Goal: Find specific page/section: Find specific page/section

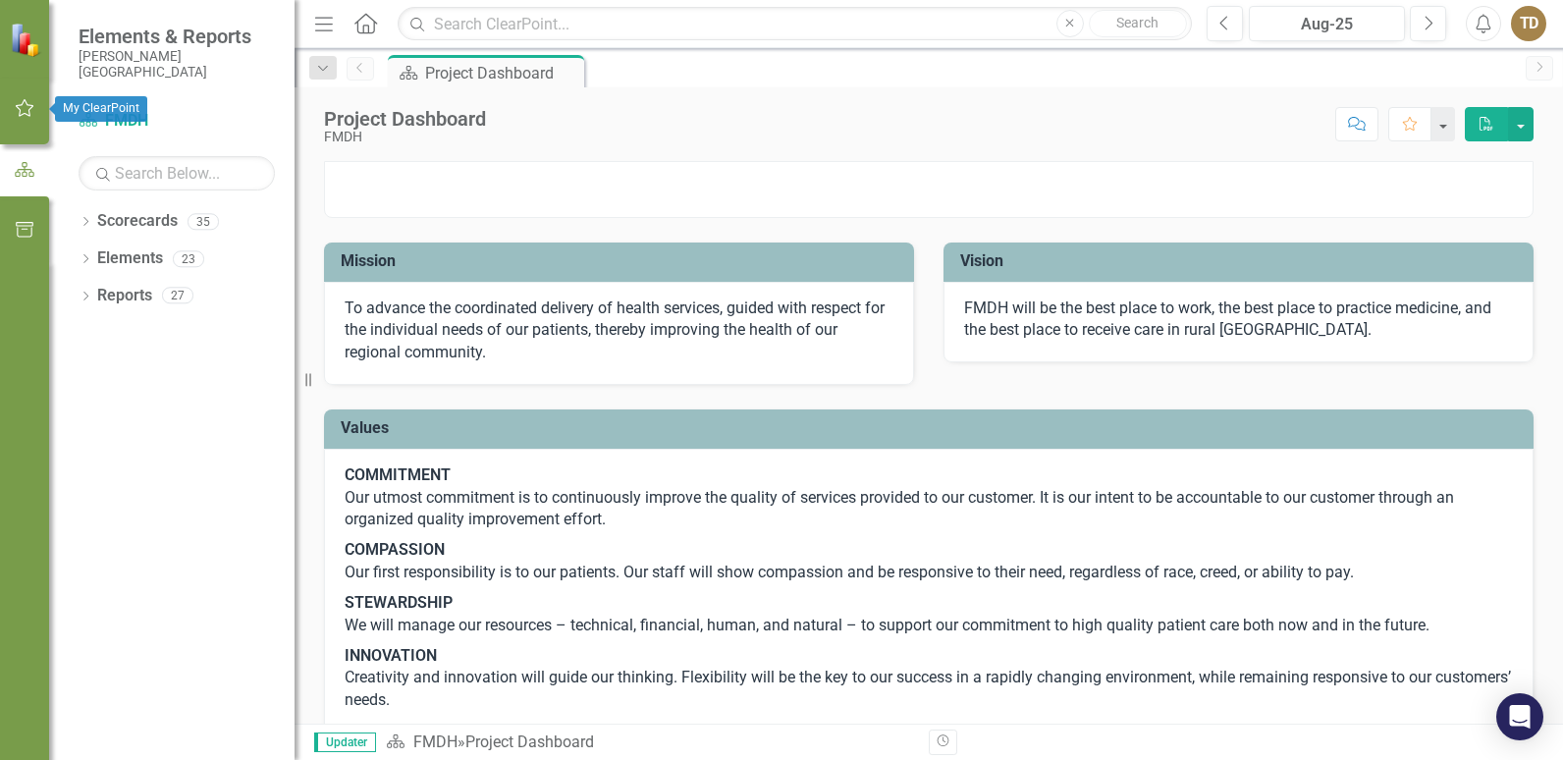
click at [18, 106] on icon "button" at bounding box center [25, 108] width 19 height 18
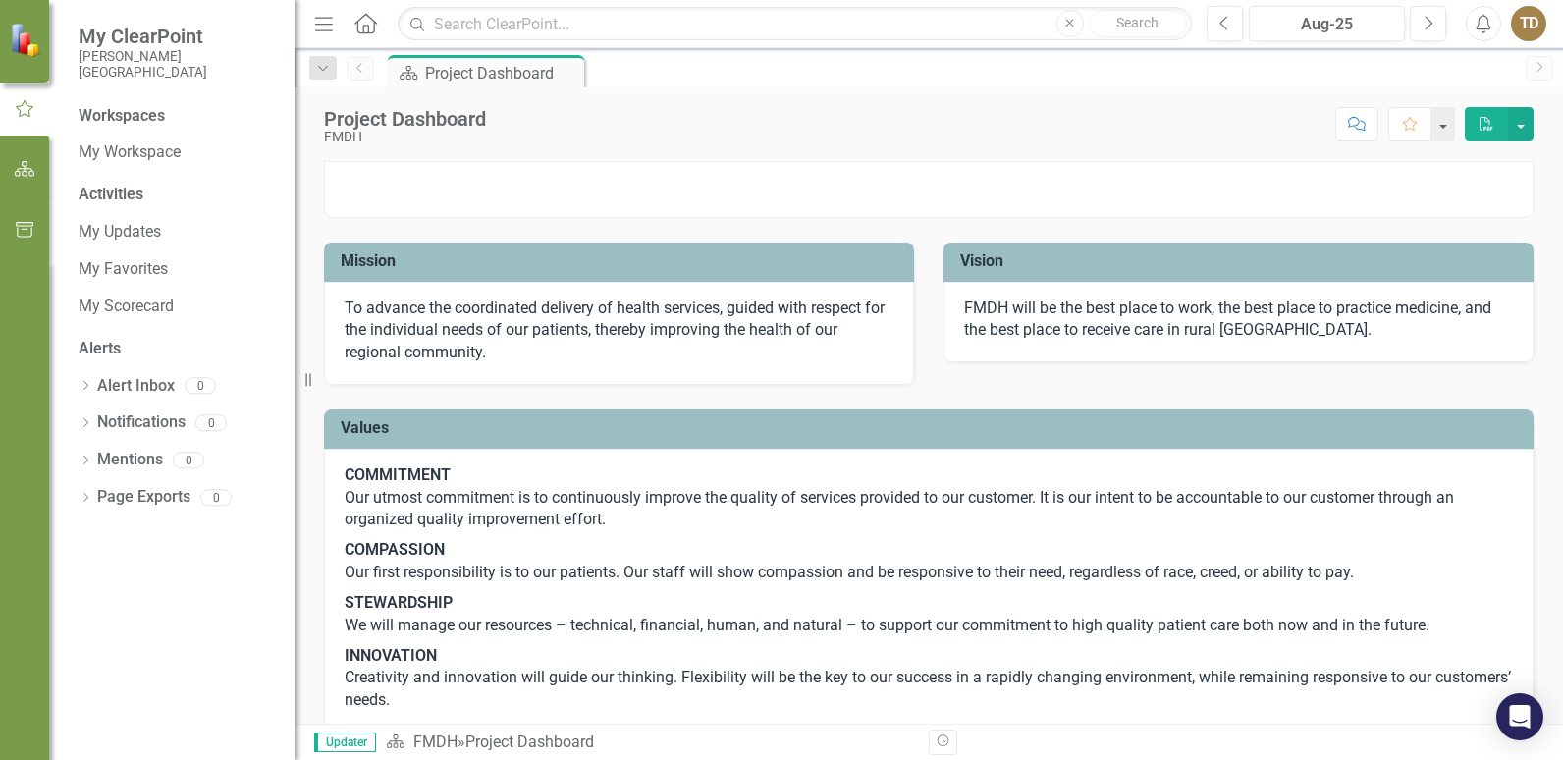
scroll to position [98, 0]
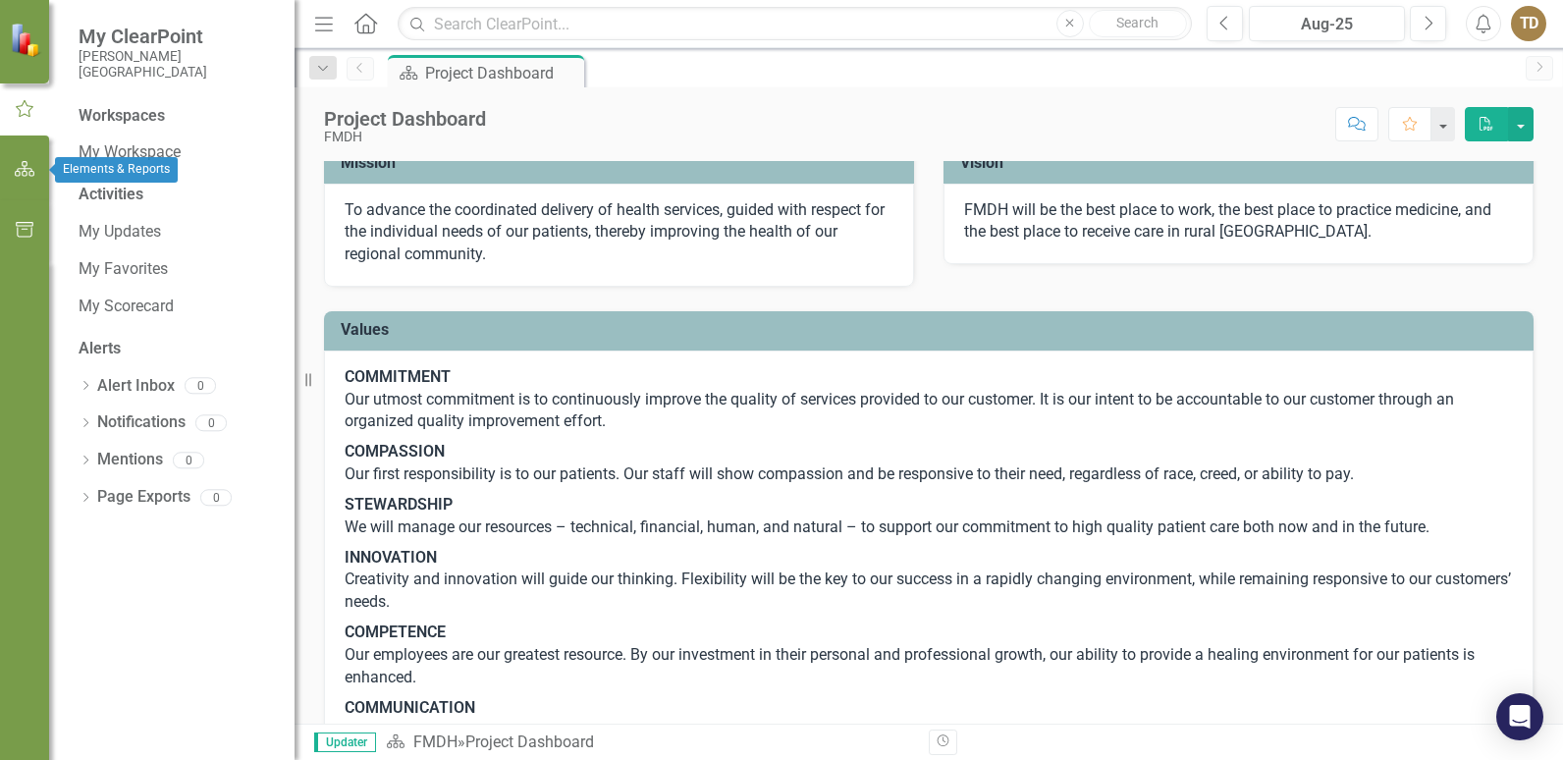
drag, startPoint x: 26, startPoint y: 169, endPoint x: 26, endPoint y: 221, distance: 52.0
click at [26, 169] on icon "button" at bounding box center [25, 169] width 21 height 16
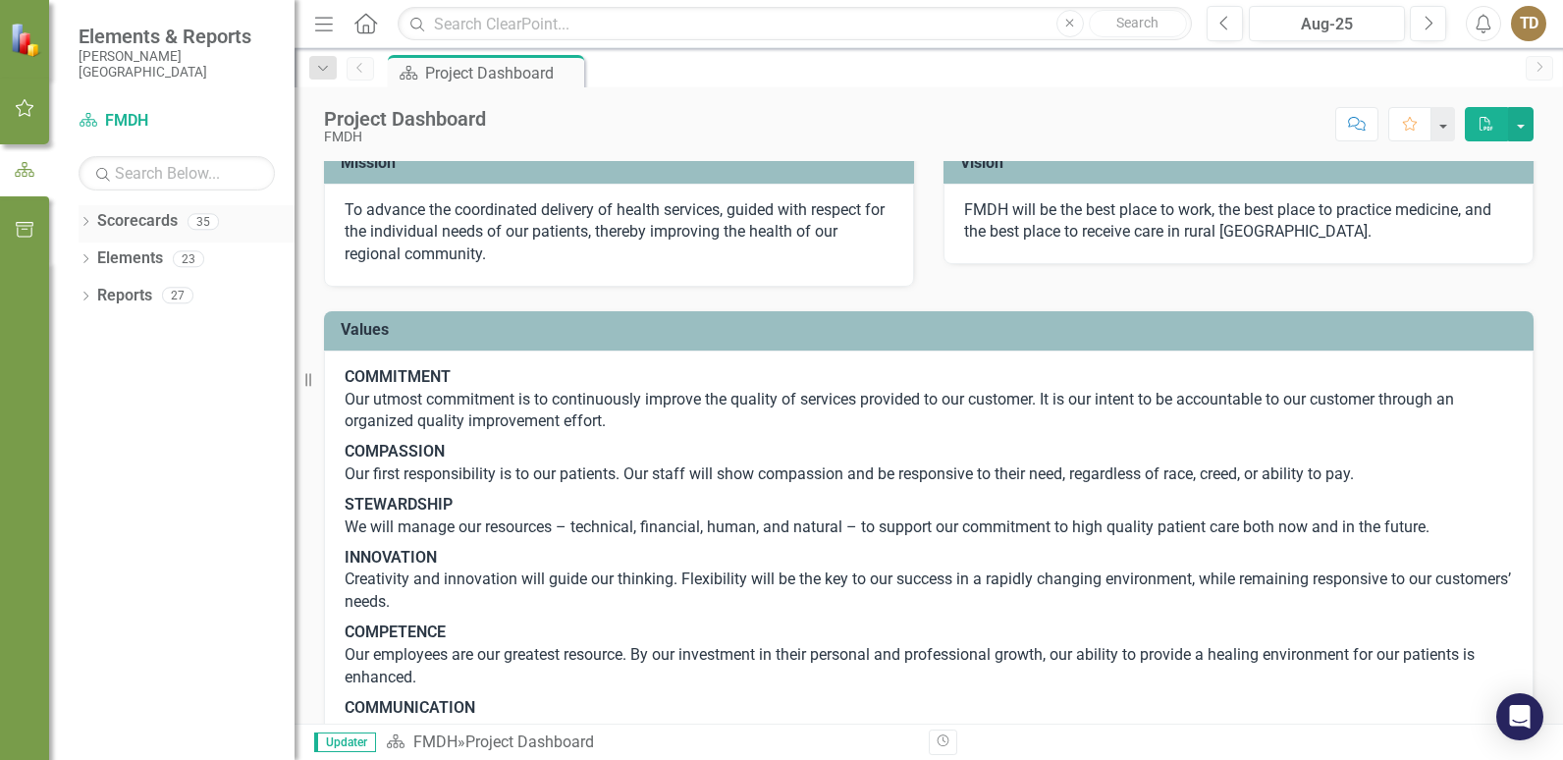
click at [138, 222] on link "Scorecards" at bounding box center [137, 221] width 81 height 23
click at [88, 223] on icon "Dropdown" at bounding box center [86, 223] width 14 height 11
click at [118, 251] on link "FMDH" at bounding box center [201, 258] width 187 height 23
click at [94, 260] on icon "Dropdown" at bounding box center [95, 258] width 15 height 12
click at [107, 486] on link "Reports" at bounding box center [124, 481] width 55 height 23
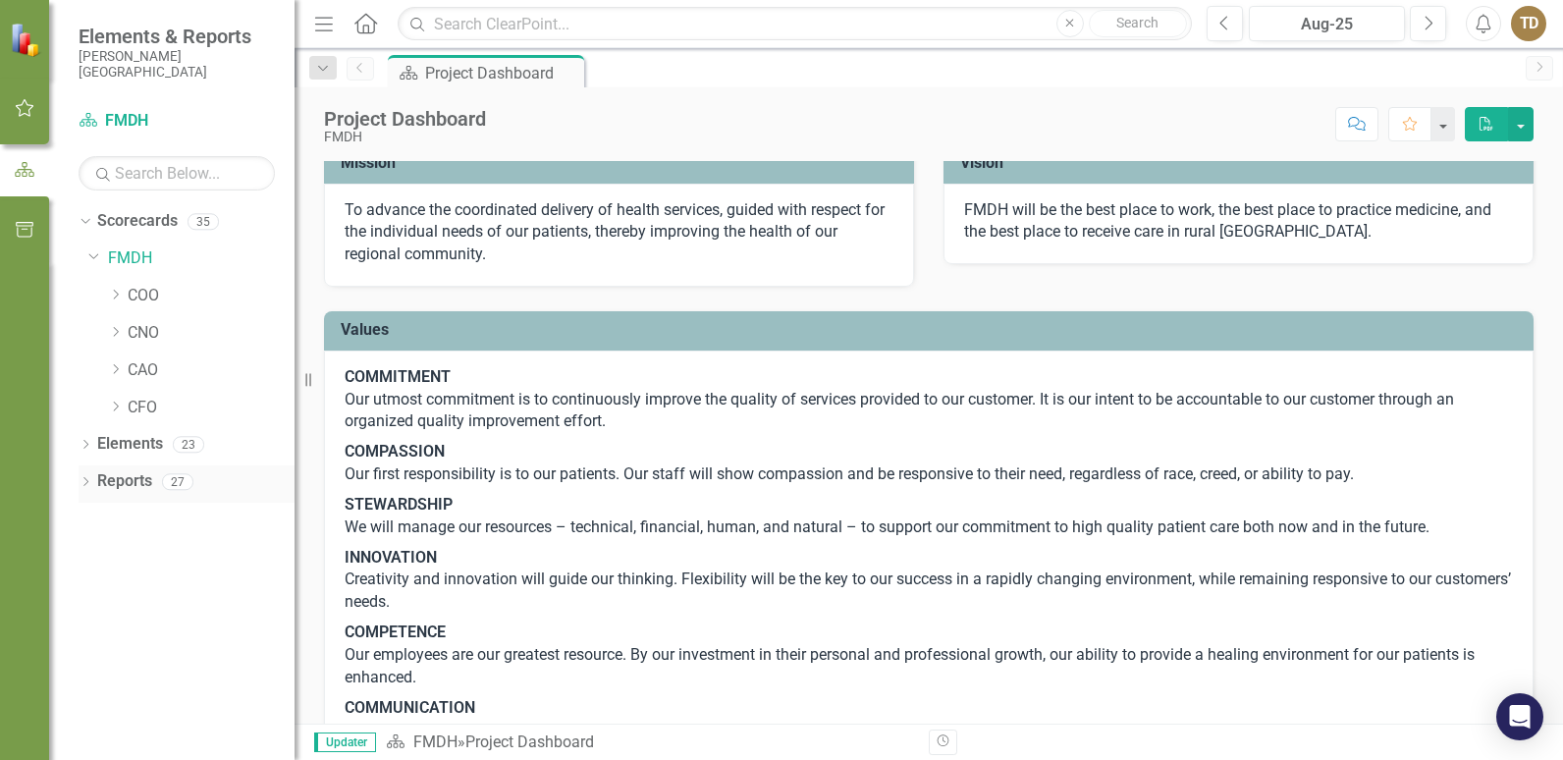
click at [86, 474] on div "Dropdown Reports 27" at bounding box center [187, 483] width 216 height 37
click at [84, 479] on icon "Dropdown" at bounding box center [86, 483] width 14 height 11
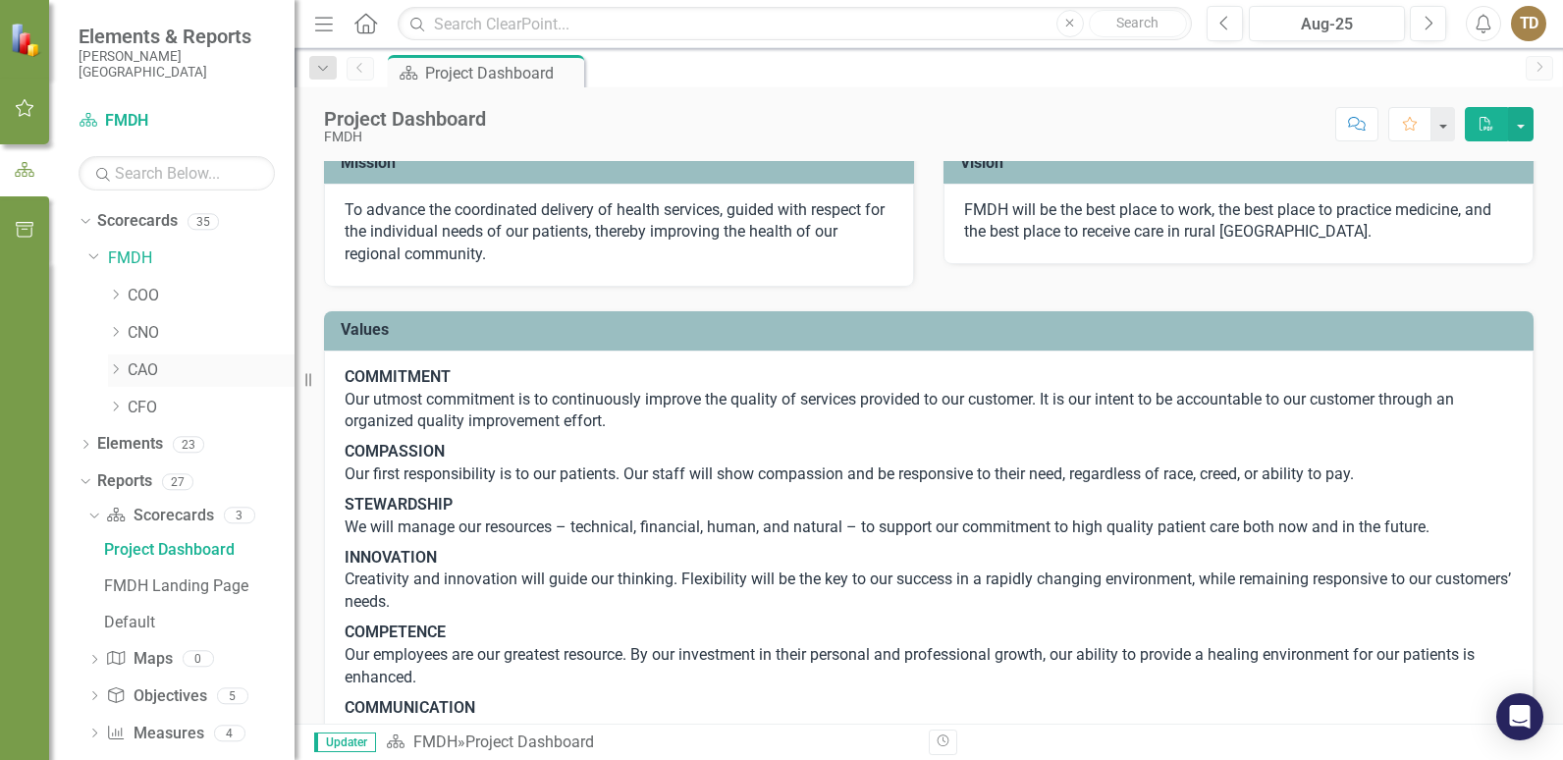
click at [114, 367] on icon "Dropdown" at bounding box center [115, 369] width 15 height 12
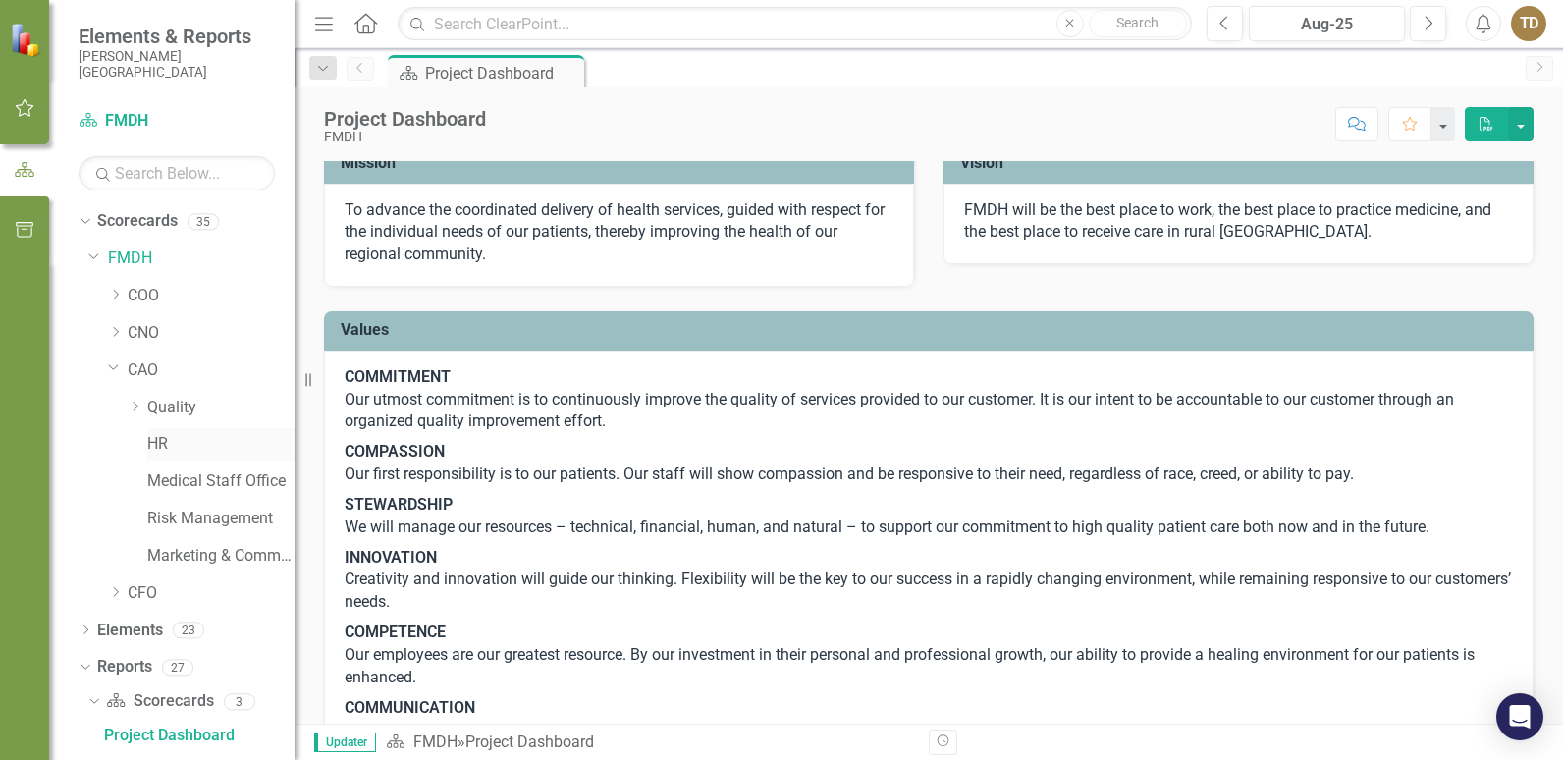
click at [158, 441] on link "HR" at bounding box center [220, 444] width 147 height 23
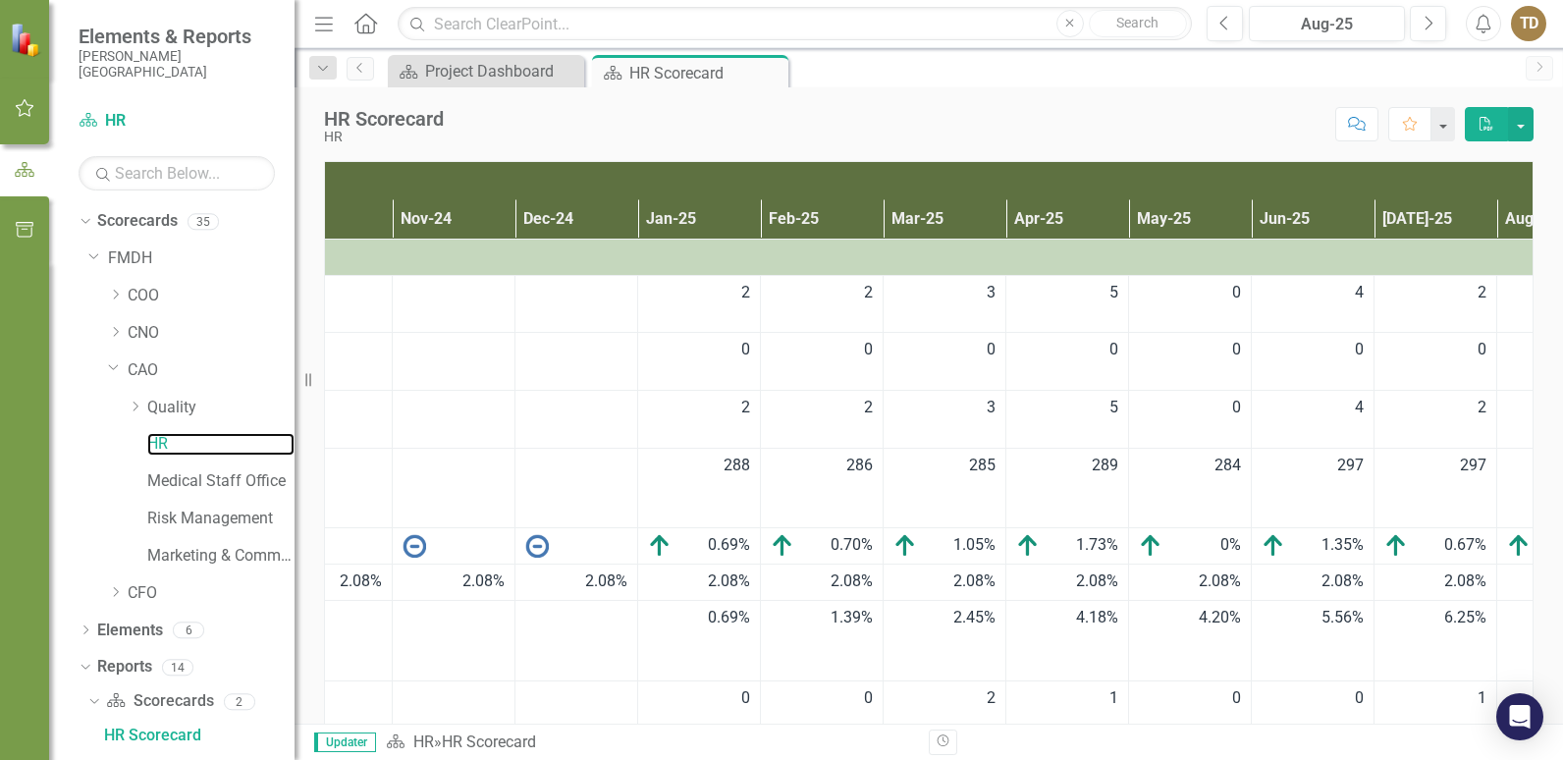
scroll to position [0, 615]
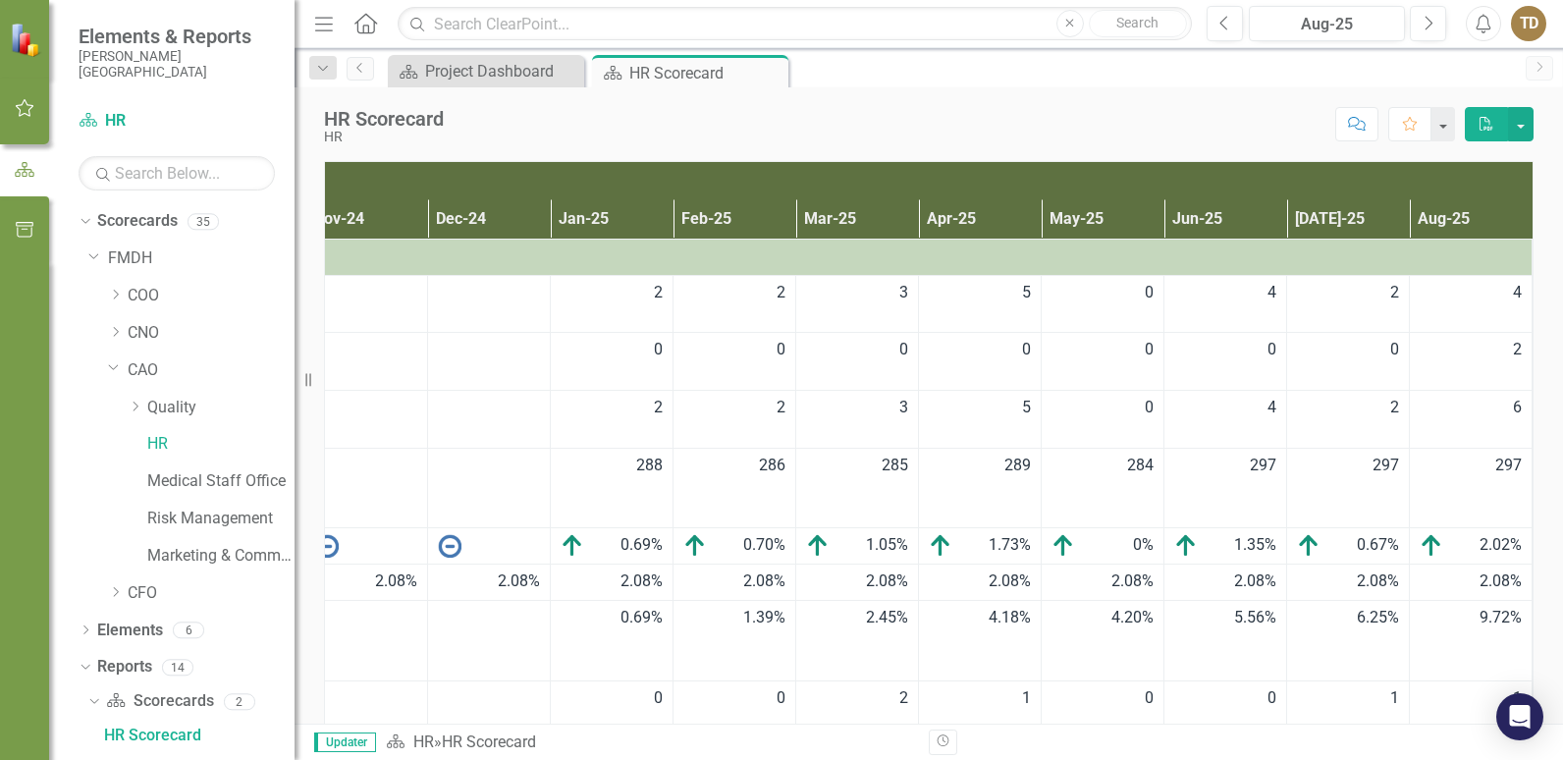
click at [1410, 216] on th "Aug-25" at bounding box center [1471, 219] width 123 height 38
click at [1479, 218] on th "Aug-25 Sort Ascending" at bounding box center [1471, 219] width 123 height 38
click at [1485, 221] on th "Aug-25 Sort Descending" at bounding box center [1471, 219] width 123 height 38
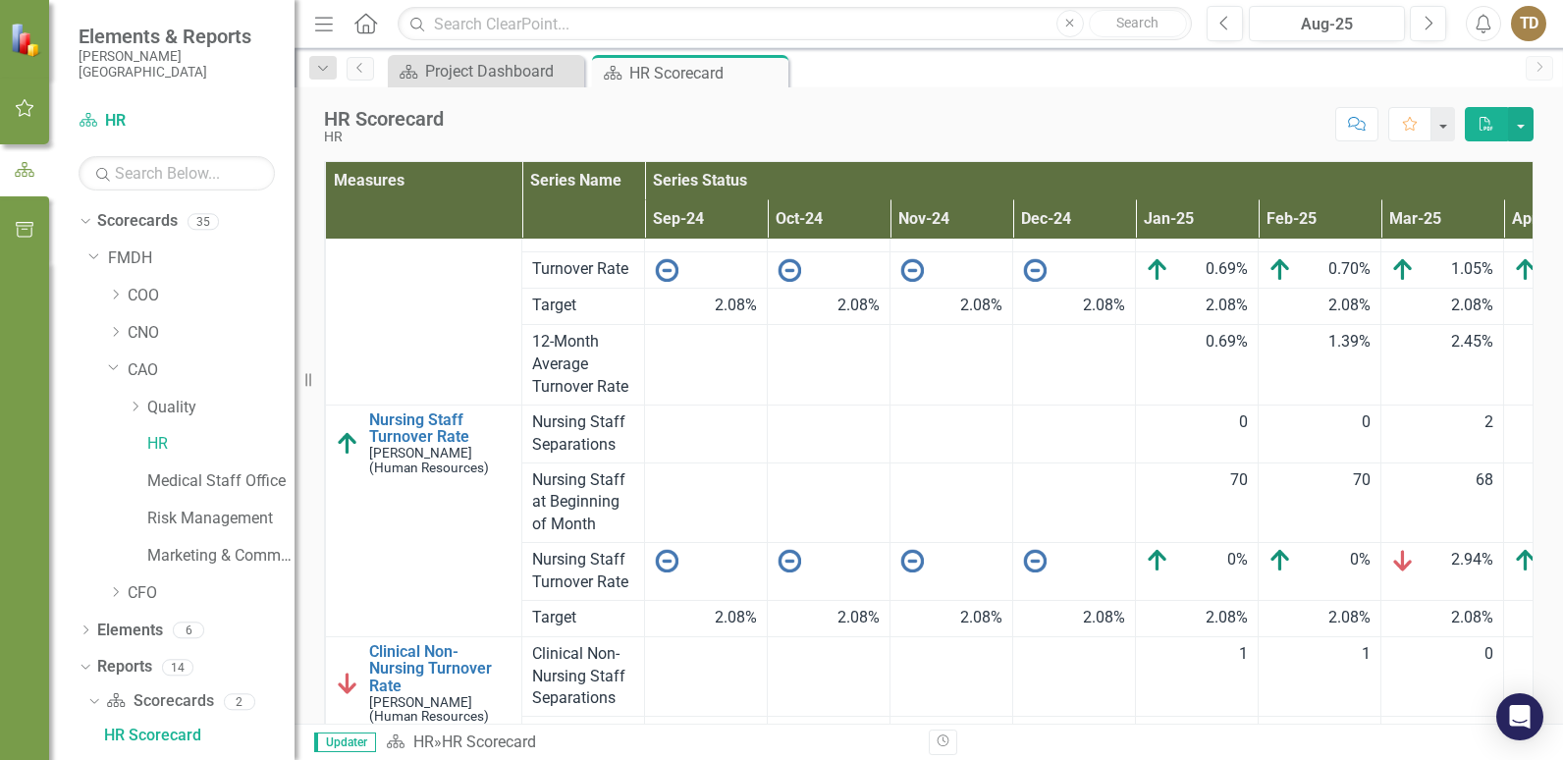
scroll to position [0, 0]
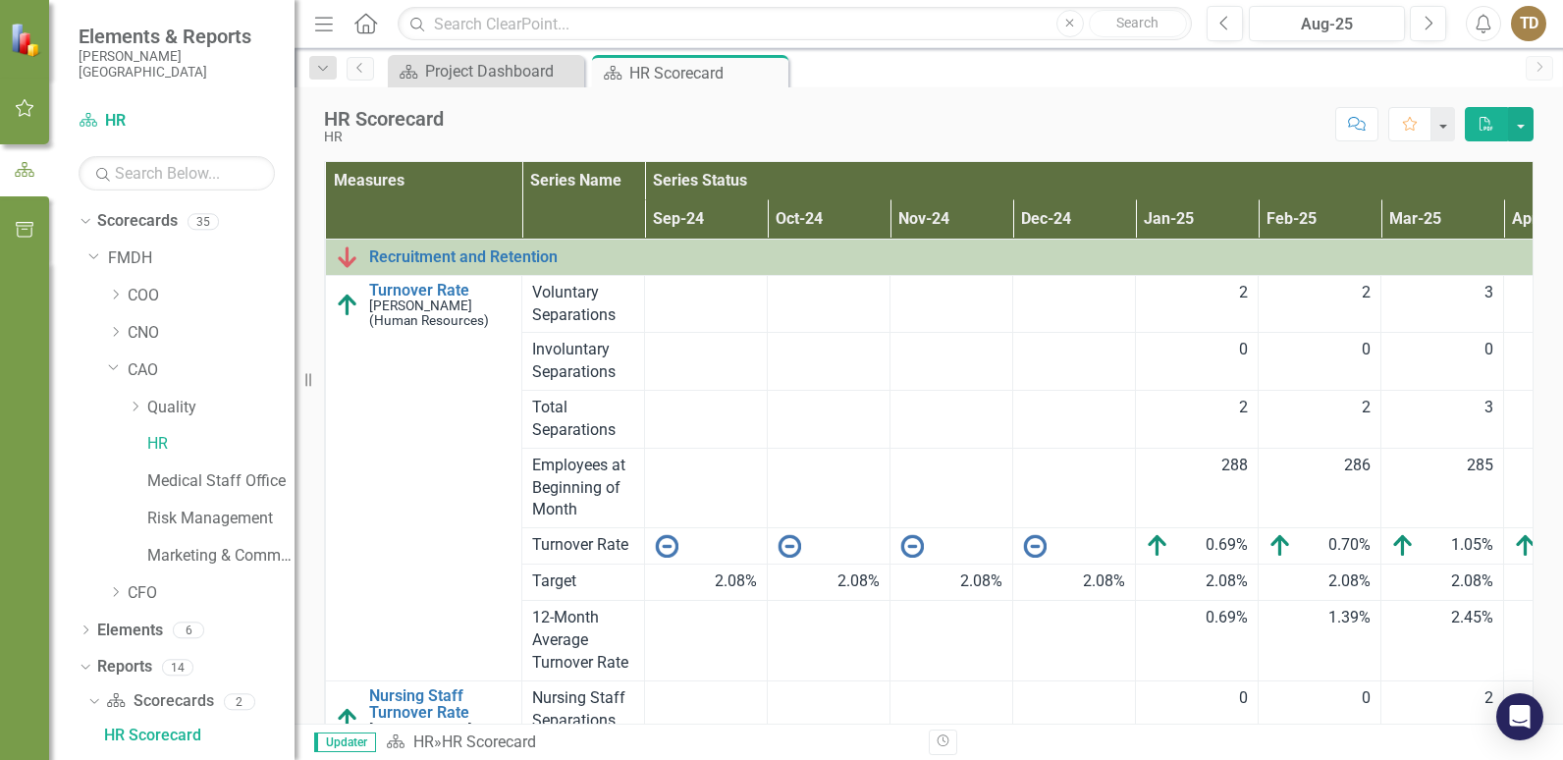
drag, startPoint x: 940, startPoint y: 291, endPoint x: 1012, endPoint y: 120, distance: 185.2
click at [1018, 118] on div "Score: N/A Aug-25 Completed Comment Favorite PDF" at bounding box center [994, 123] width 1080 height 33
drag, startPoint x: 309, startPoint y: 375, endPoint x: -51, endPoint y: 492, distance: 378.8
click at [0, 492] on html "Elements & Reports [PERSON_NAME] Deaconess Hospital Scorecard HR Search Dropdow…" at bounding box center [781, 380] width 1563 height 760
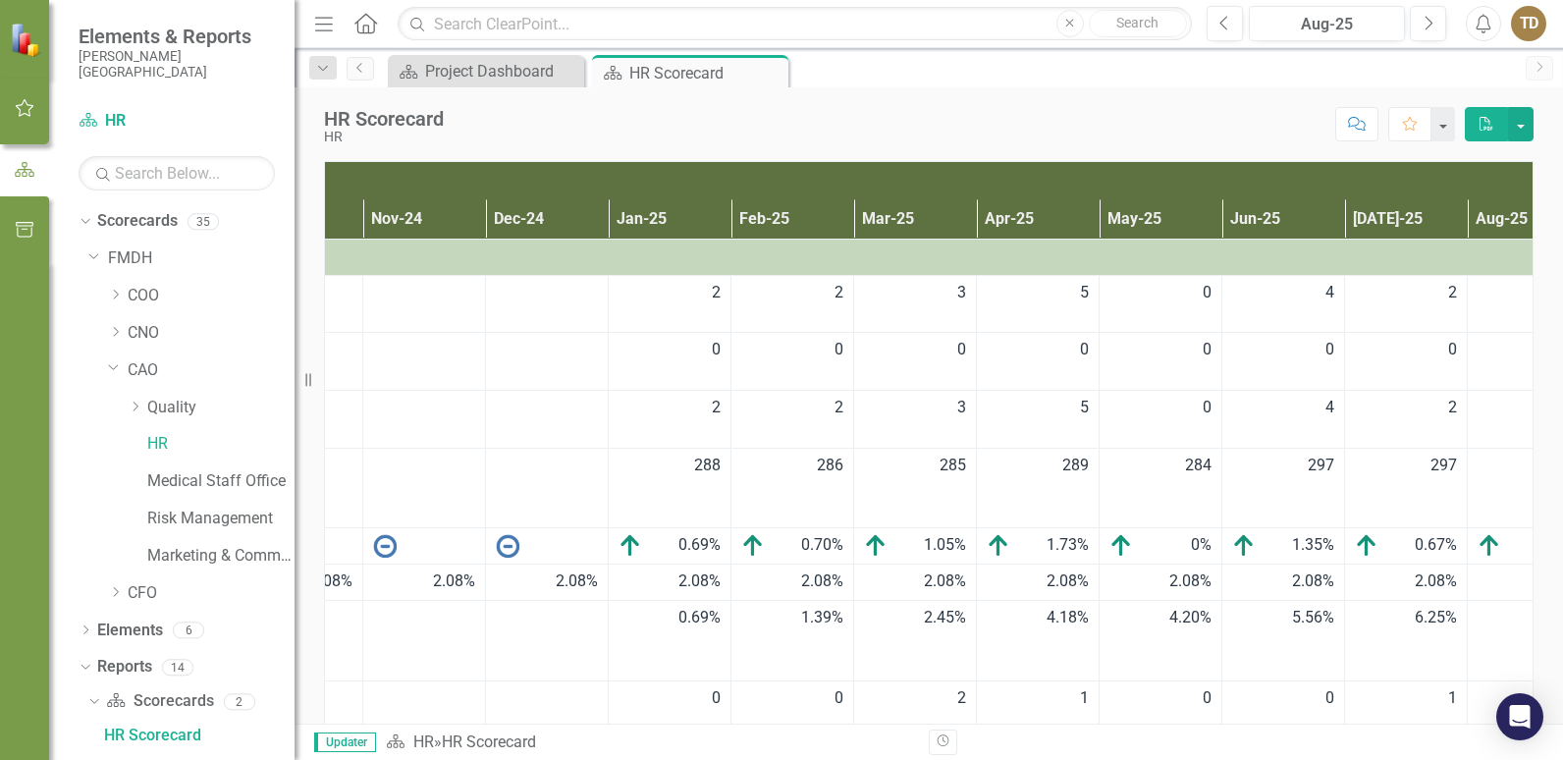
scroll to position [0, 615]
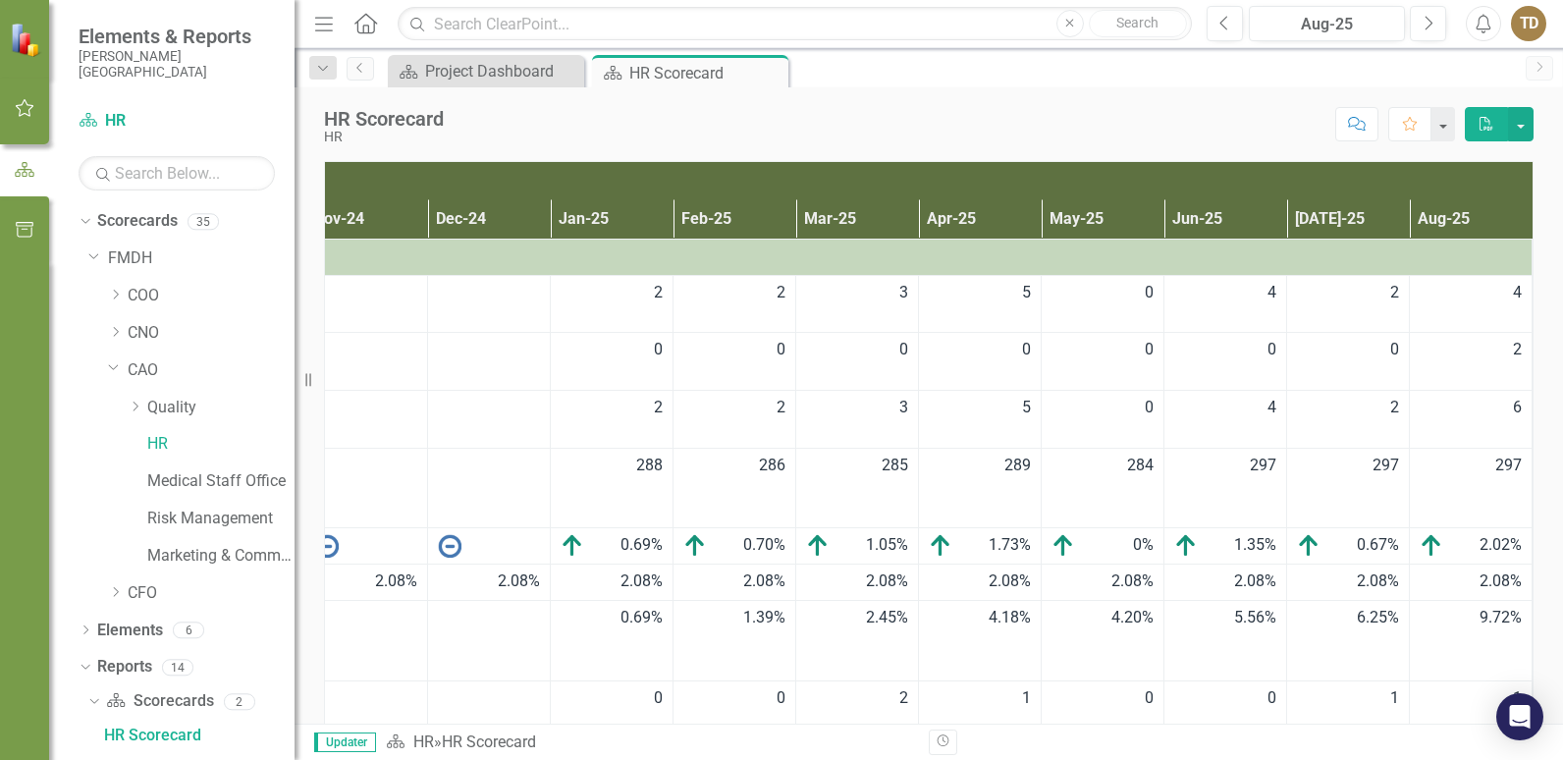
click at [1439, 197] on th "Series Status" at bounding box center [796, 181] width 1473 height 38
click at [1439, 197] on th "Series Status Sort Ascending" at bounding box center [796, 181] width 1473 height 38
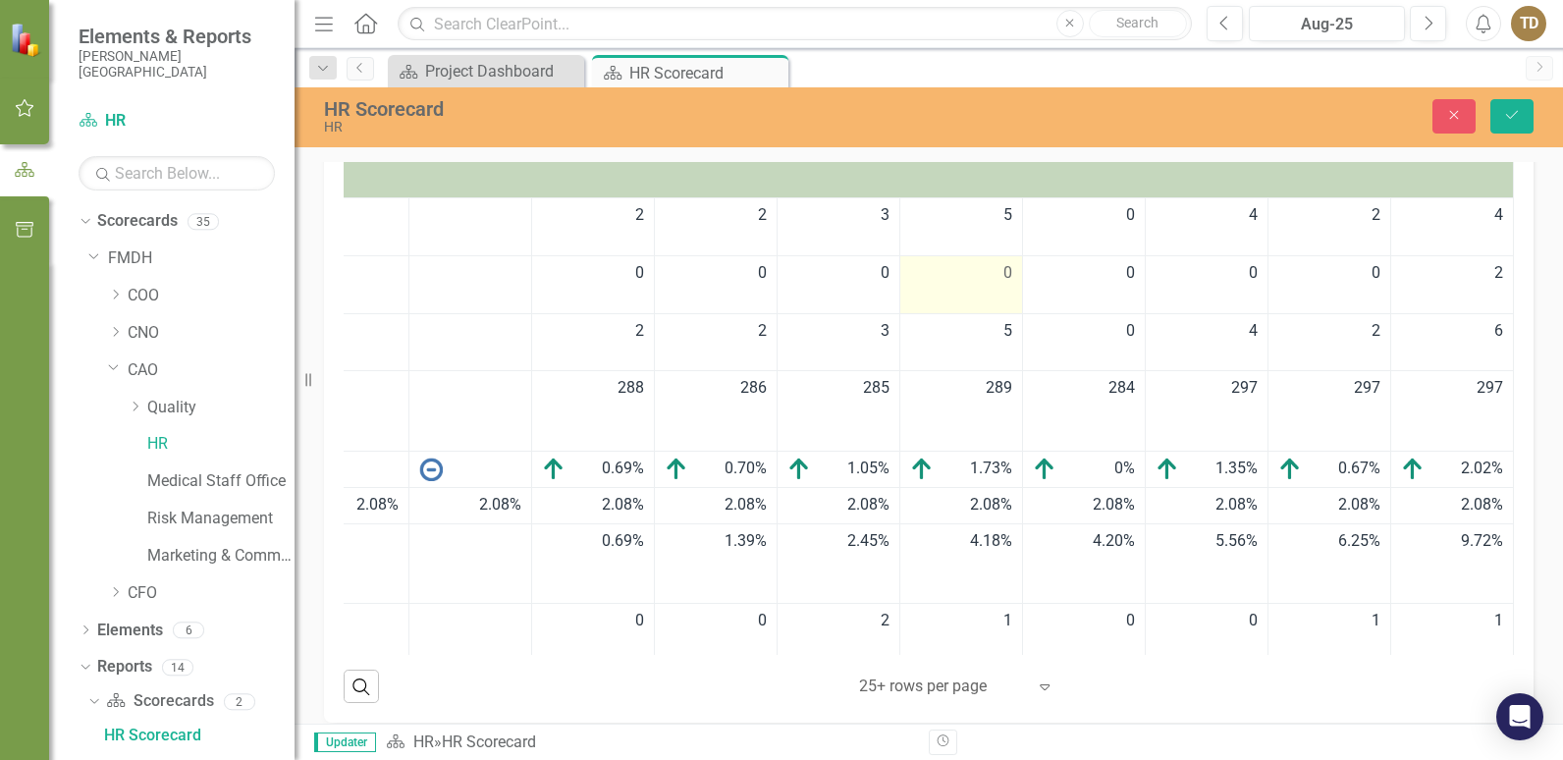
scroll to position [0, 0]
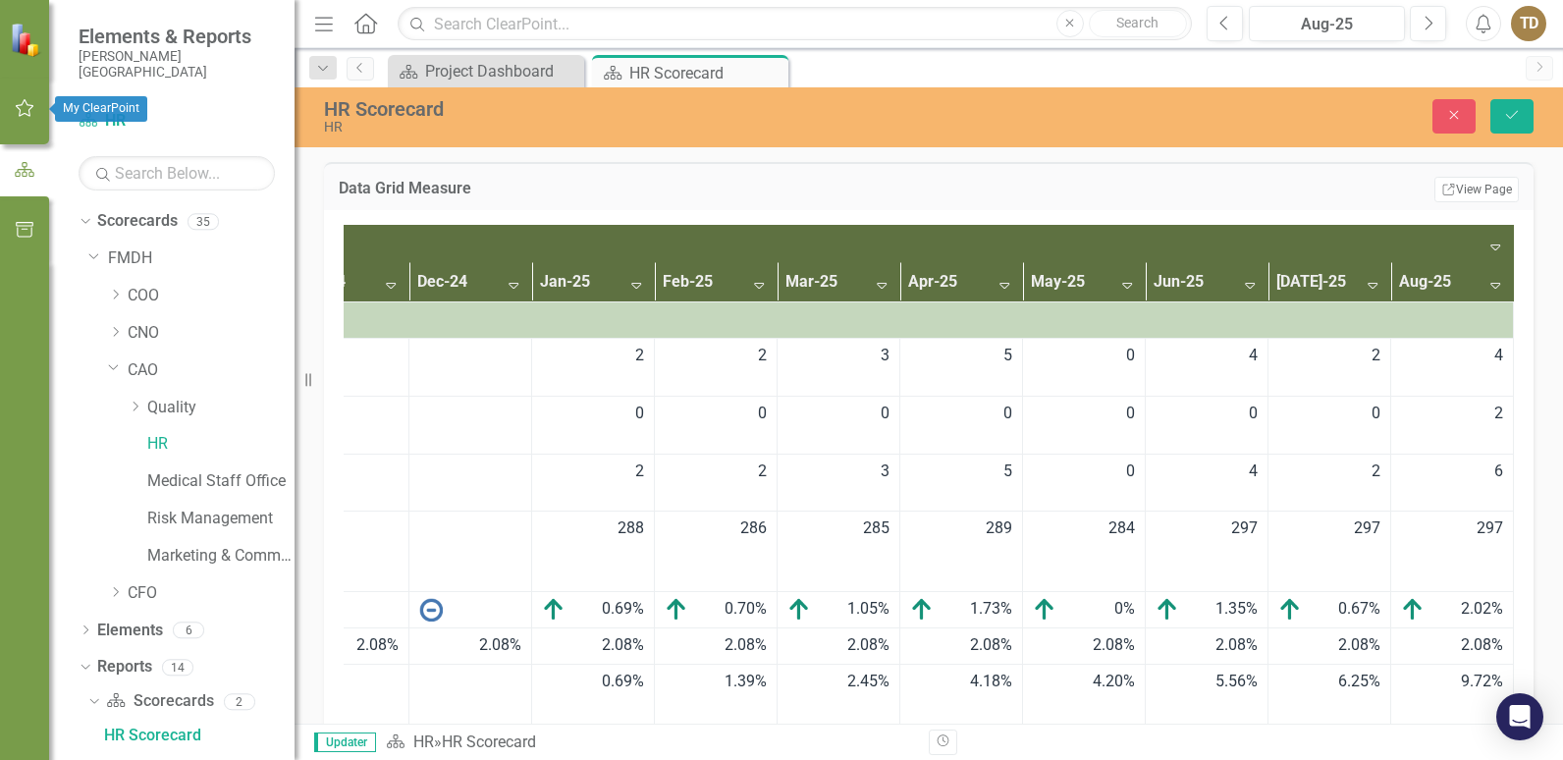
click at [28, 111] on icon "button" at bounding box center [25, 108] width 21 height 16
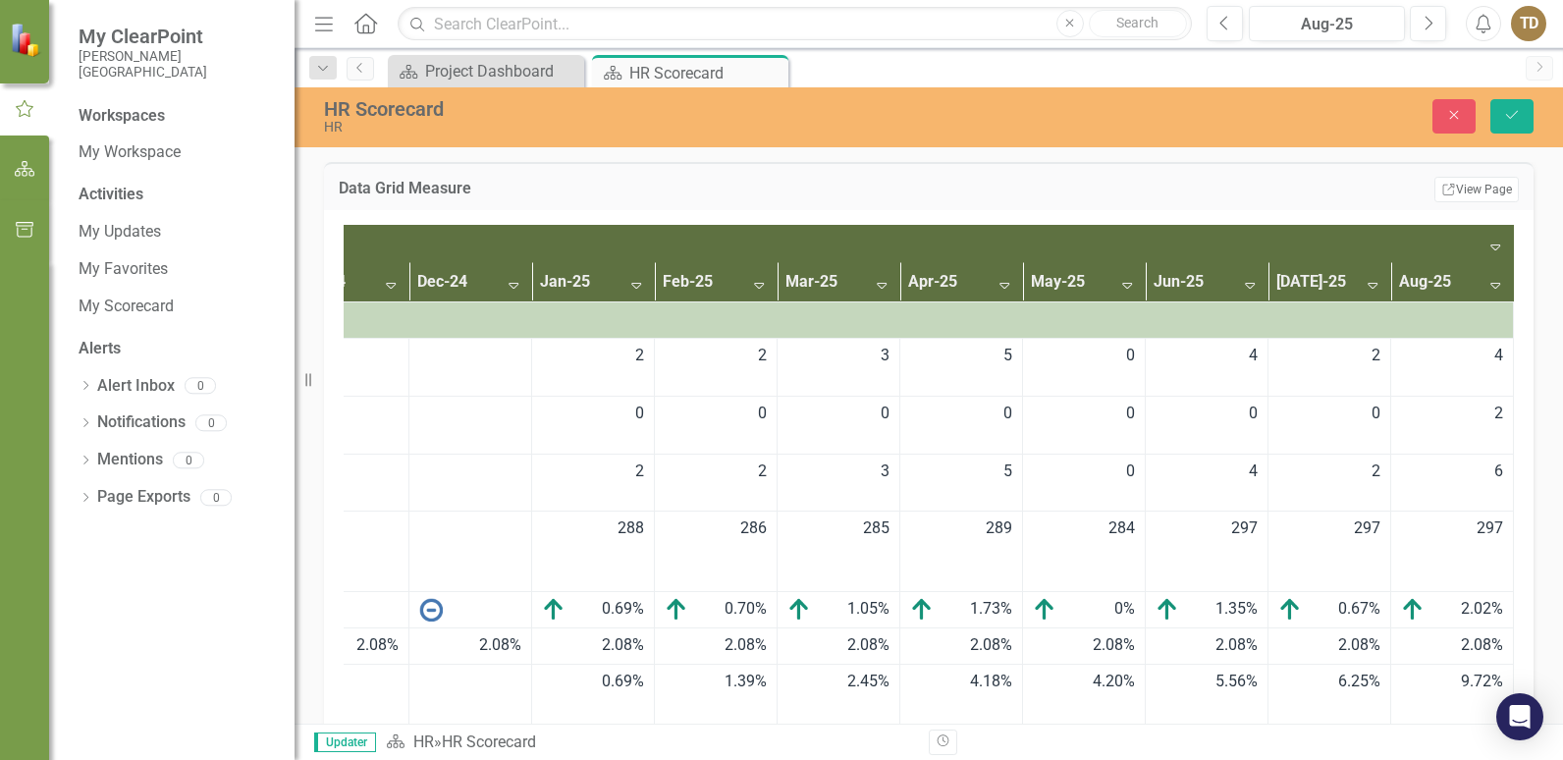
scroll to position [0, 652]
click at [132, 301] on link "My Scorecard" at bounding box center [177, 306] width 196 height 23
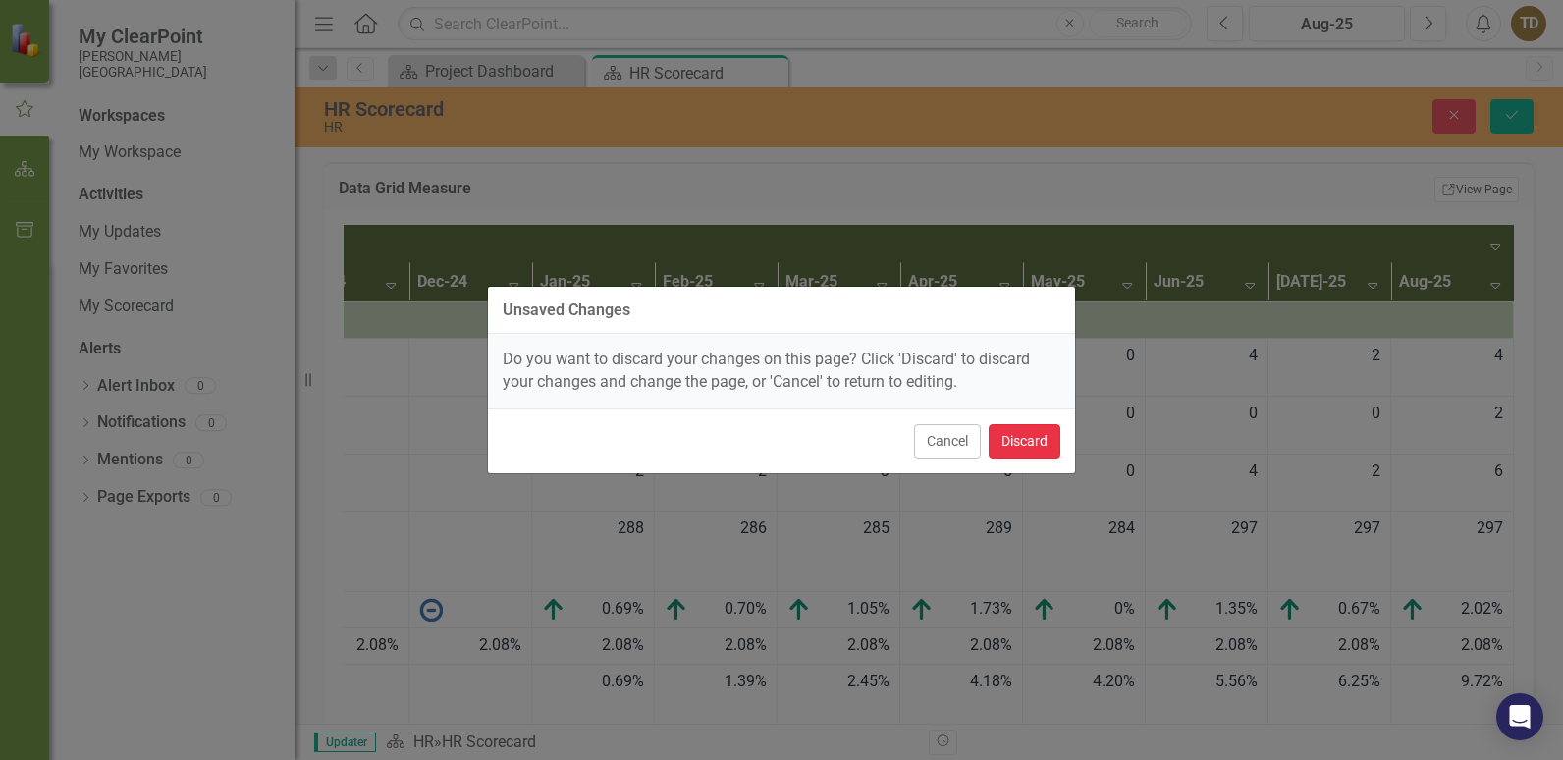
click at [1032, 444] on button "Discard" at bounding box center [1025, 441] width 72 height 34
